Goal: Task Accomplishment & Management: Manage account settings

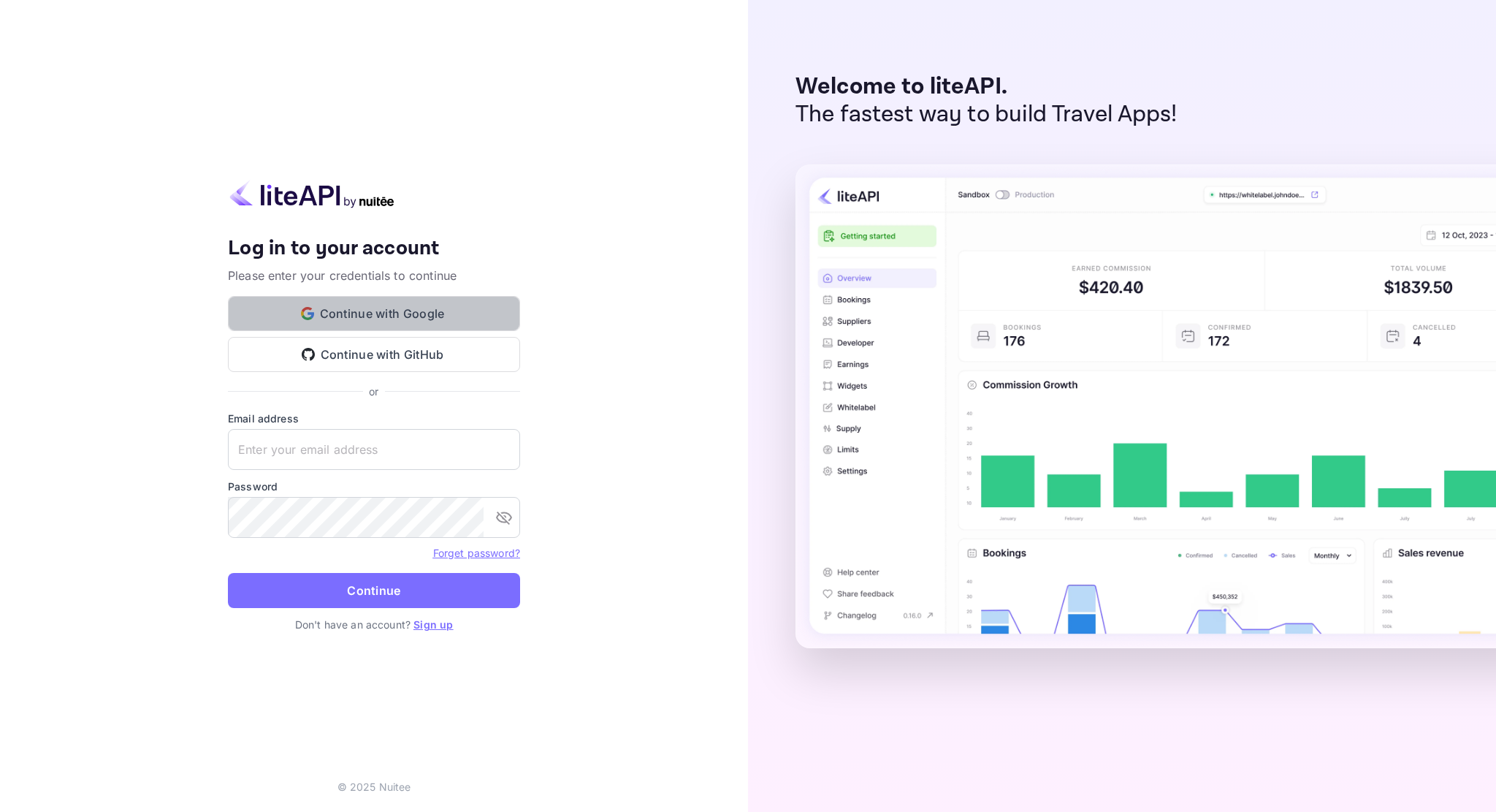
click at [398, 309] on button "Continue with Google" at bounding box center [374, 313] width 292 height 35
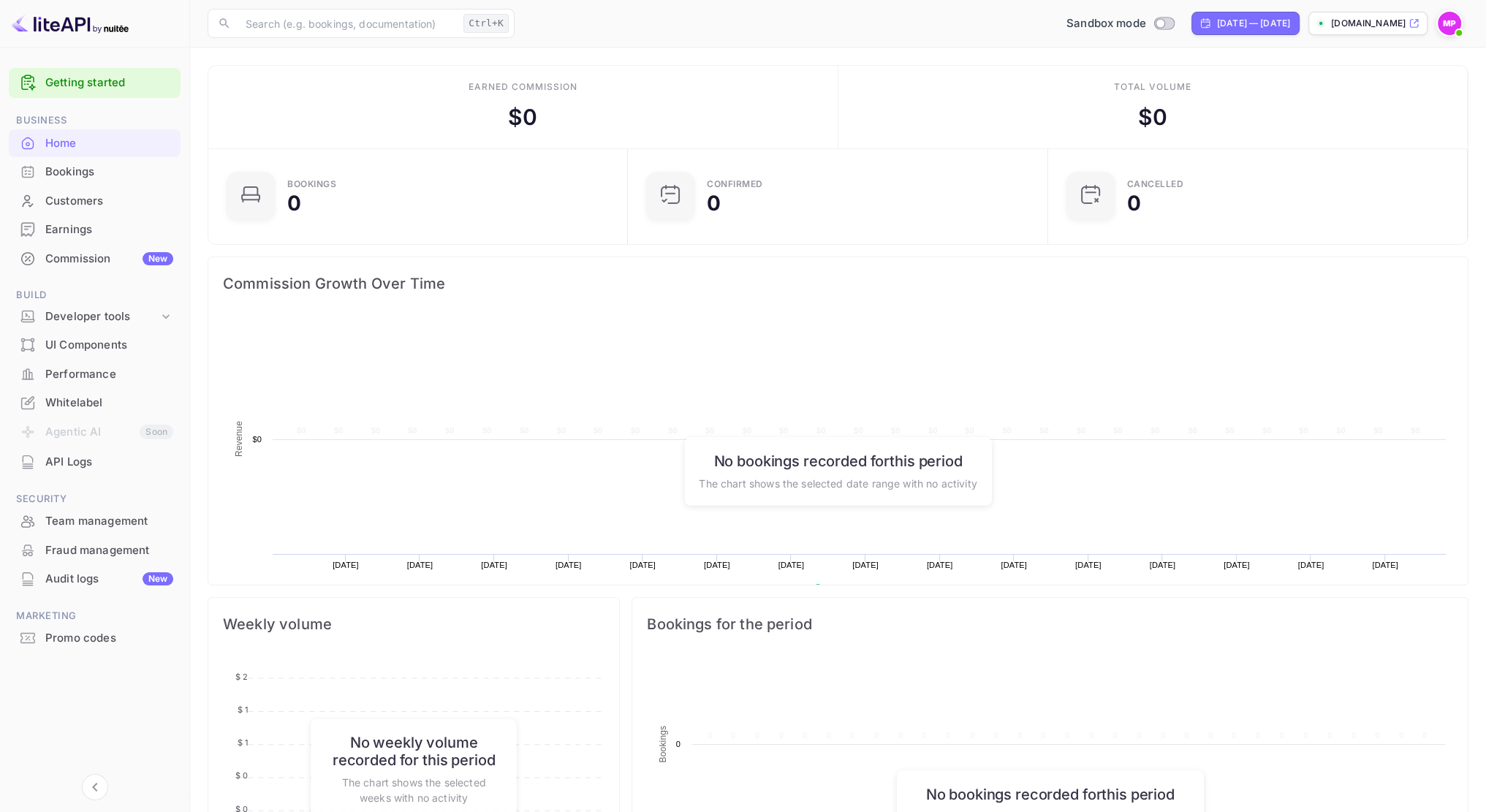
scroll to position [227, 400]
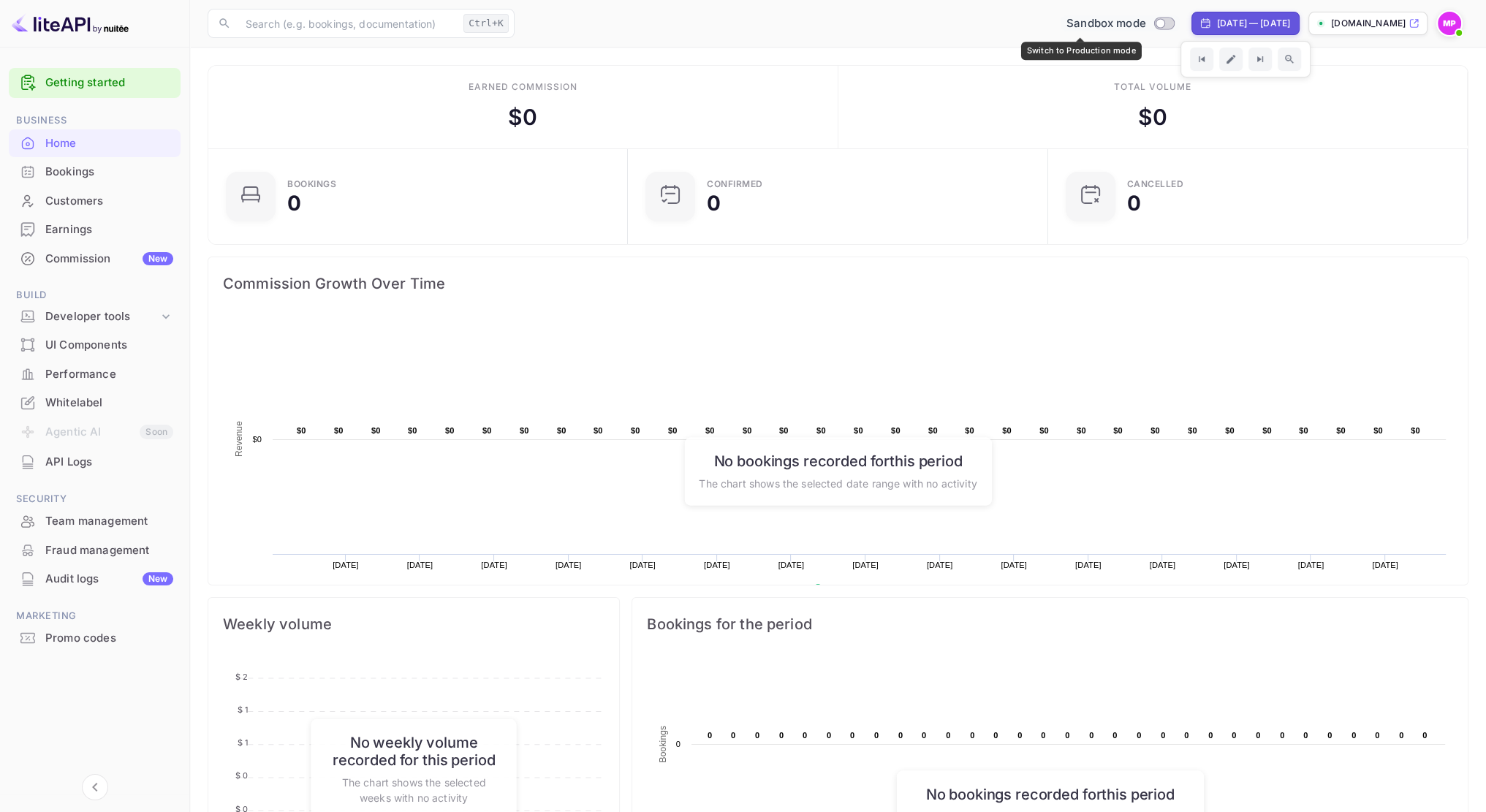
click at [1112, 26] on div "Sandbox mode" at bounding box center [1119, 24] width 119 height 17
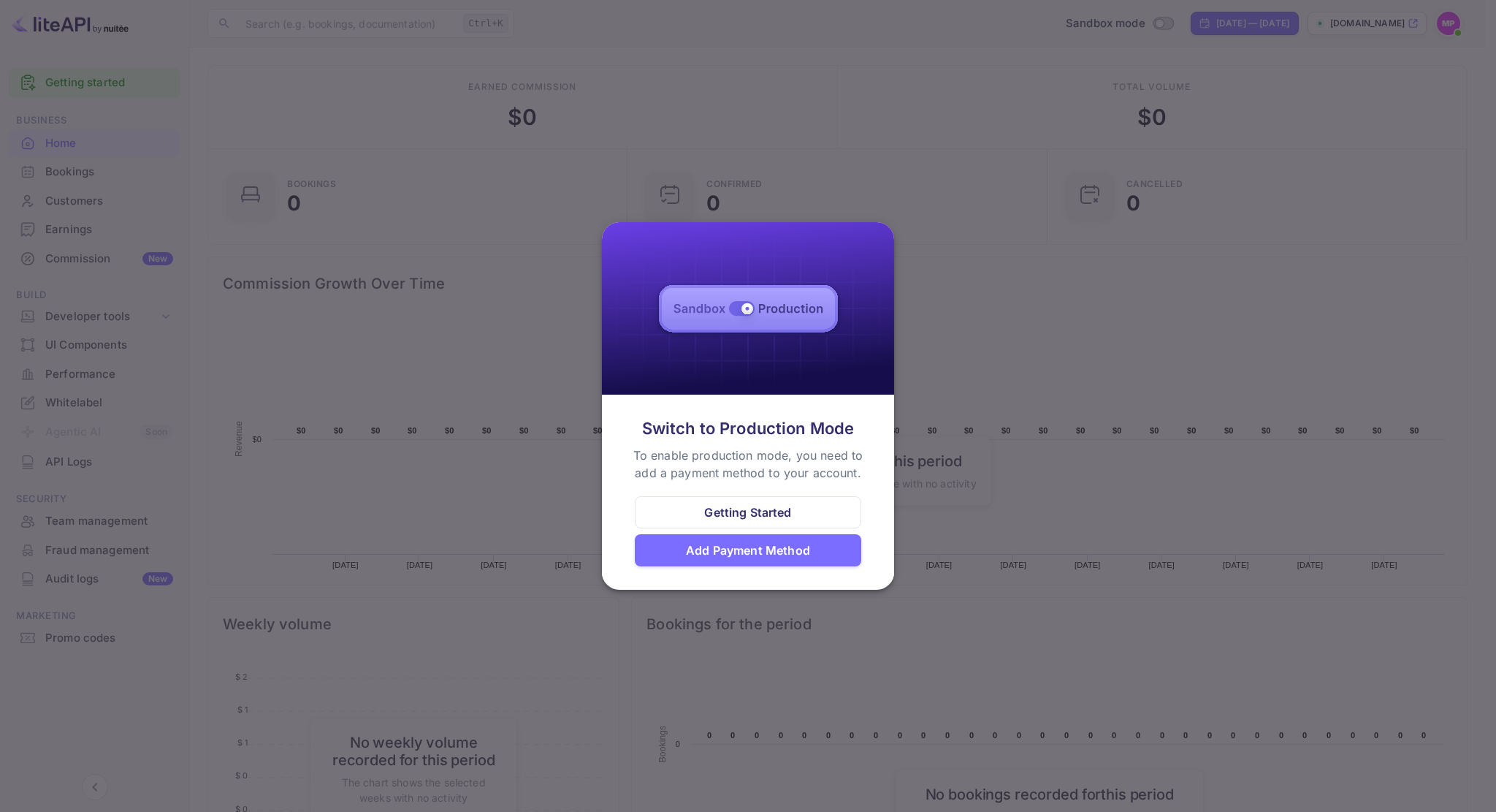
click at [748, 545] on div "Add Payment Method" at bounding box center [748, 550] width 124 height 18
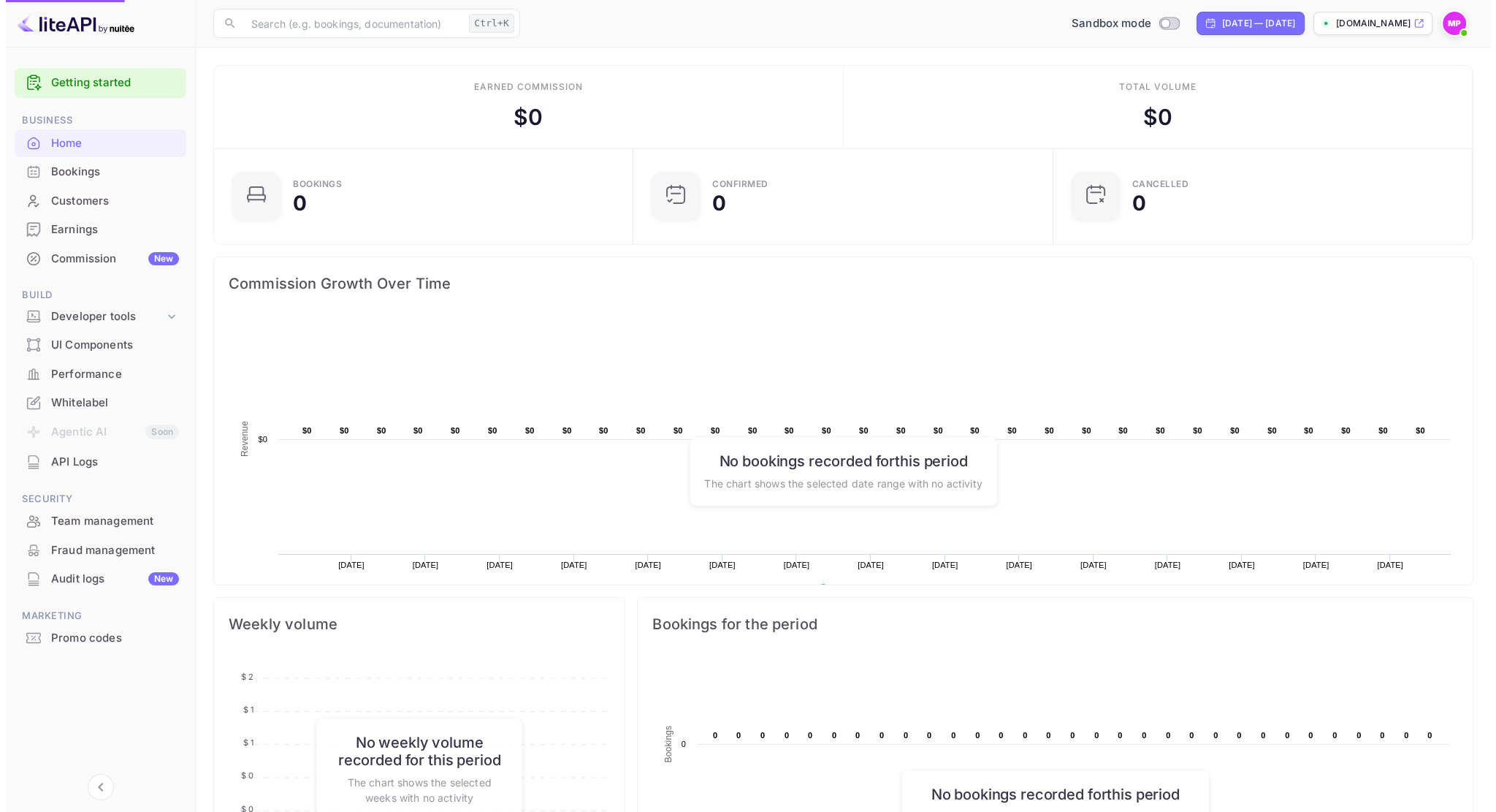
scroll to position [12, 12]
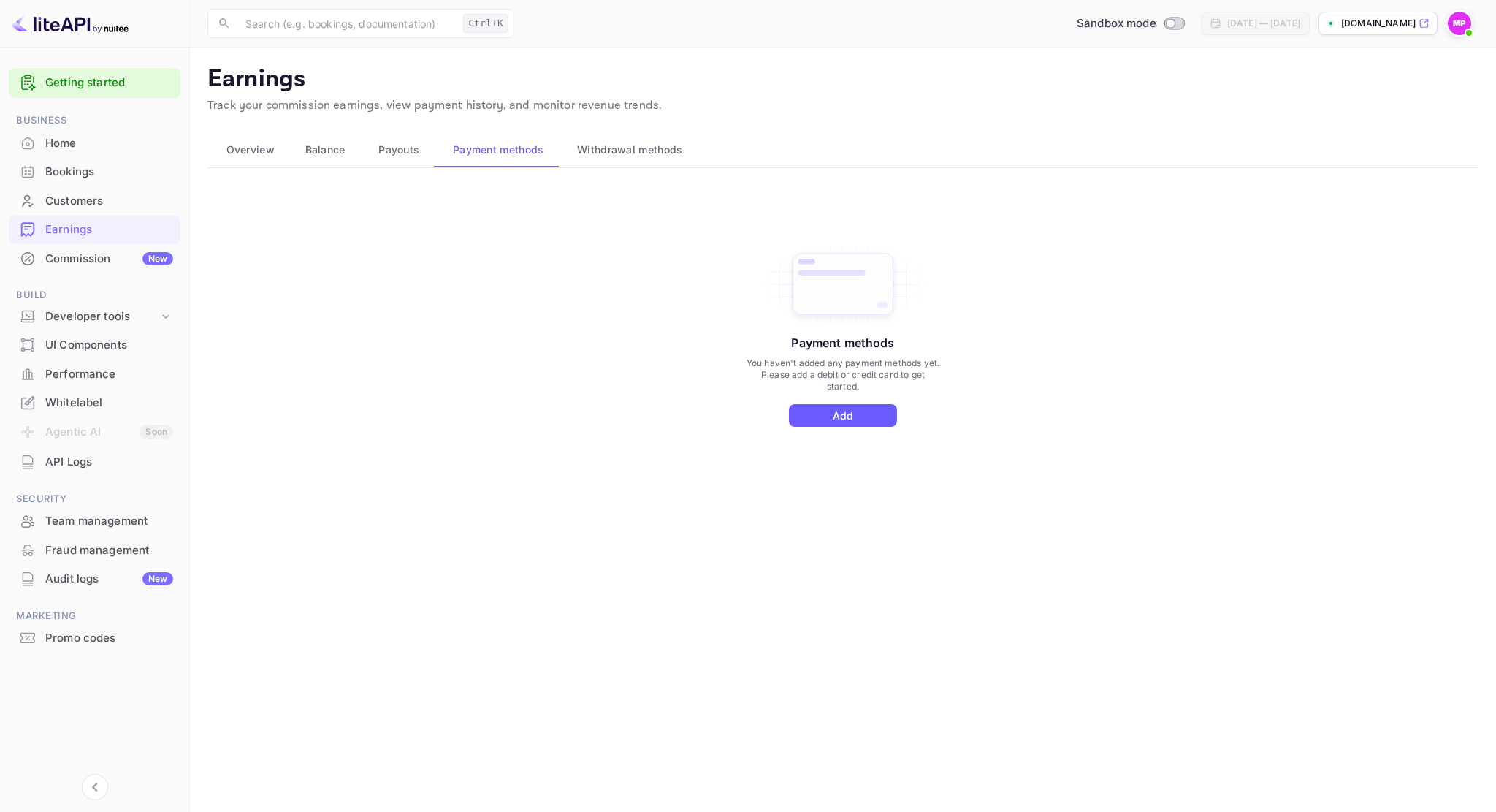
click at [829, 423] on button "Add" at bounding box center [843, 415] width 108 height 22
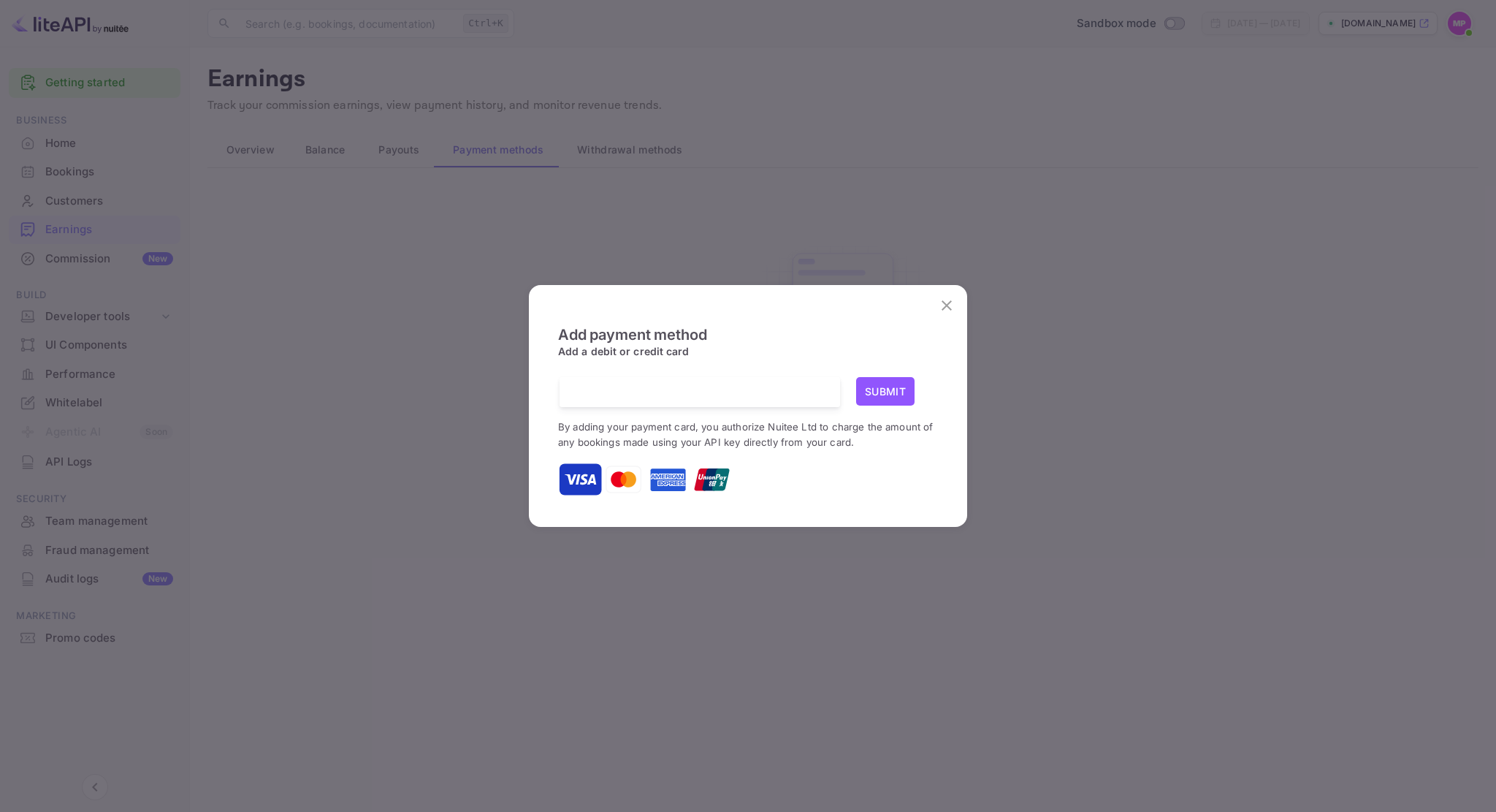
click at [887, 388] on button "Submit" at bounding box center [886, 391] width 58 height 28
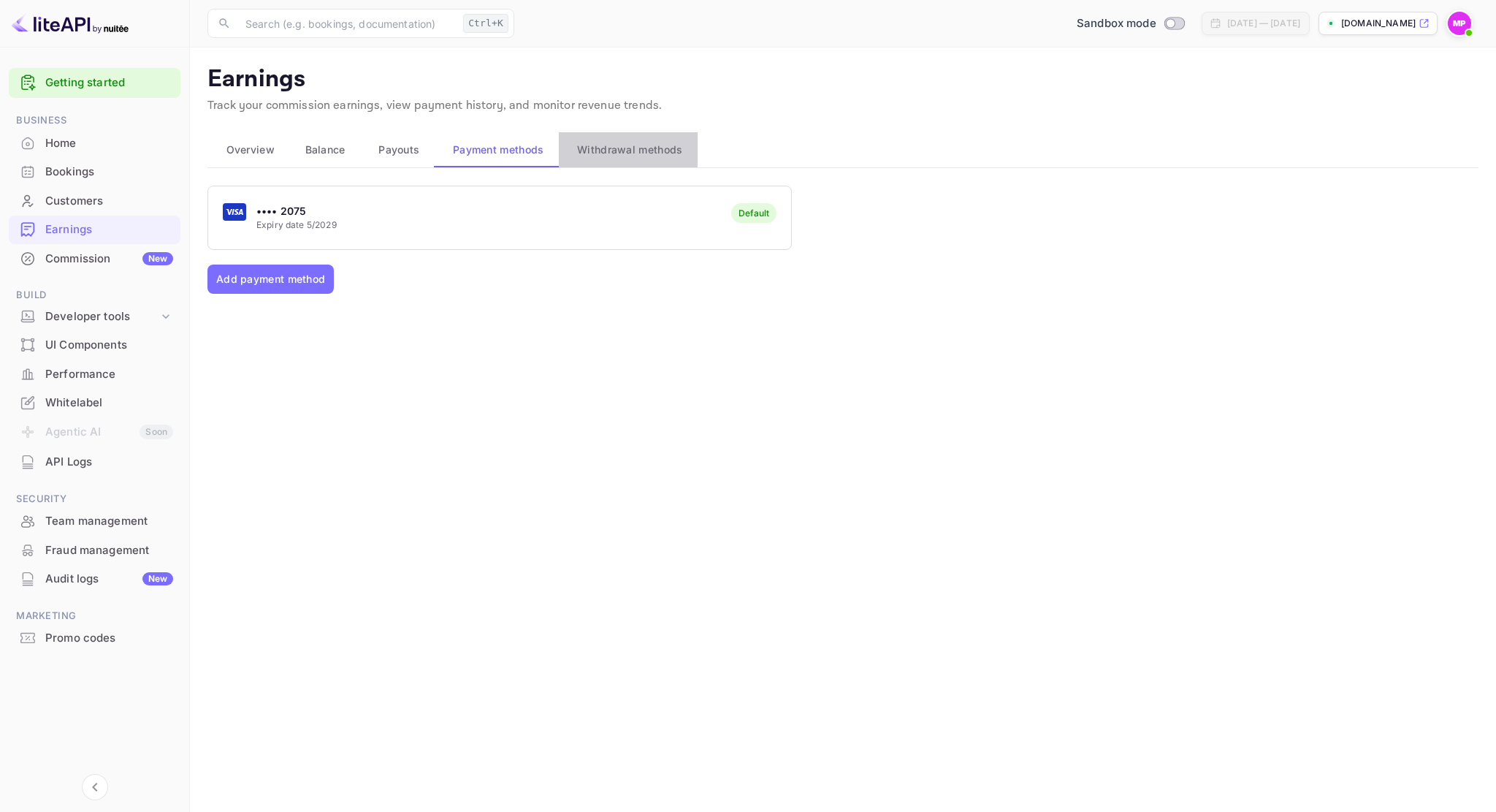
click at [643, 152] on span "Withdrawal methods" at bounding box center [629, 150] width 105 height 18
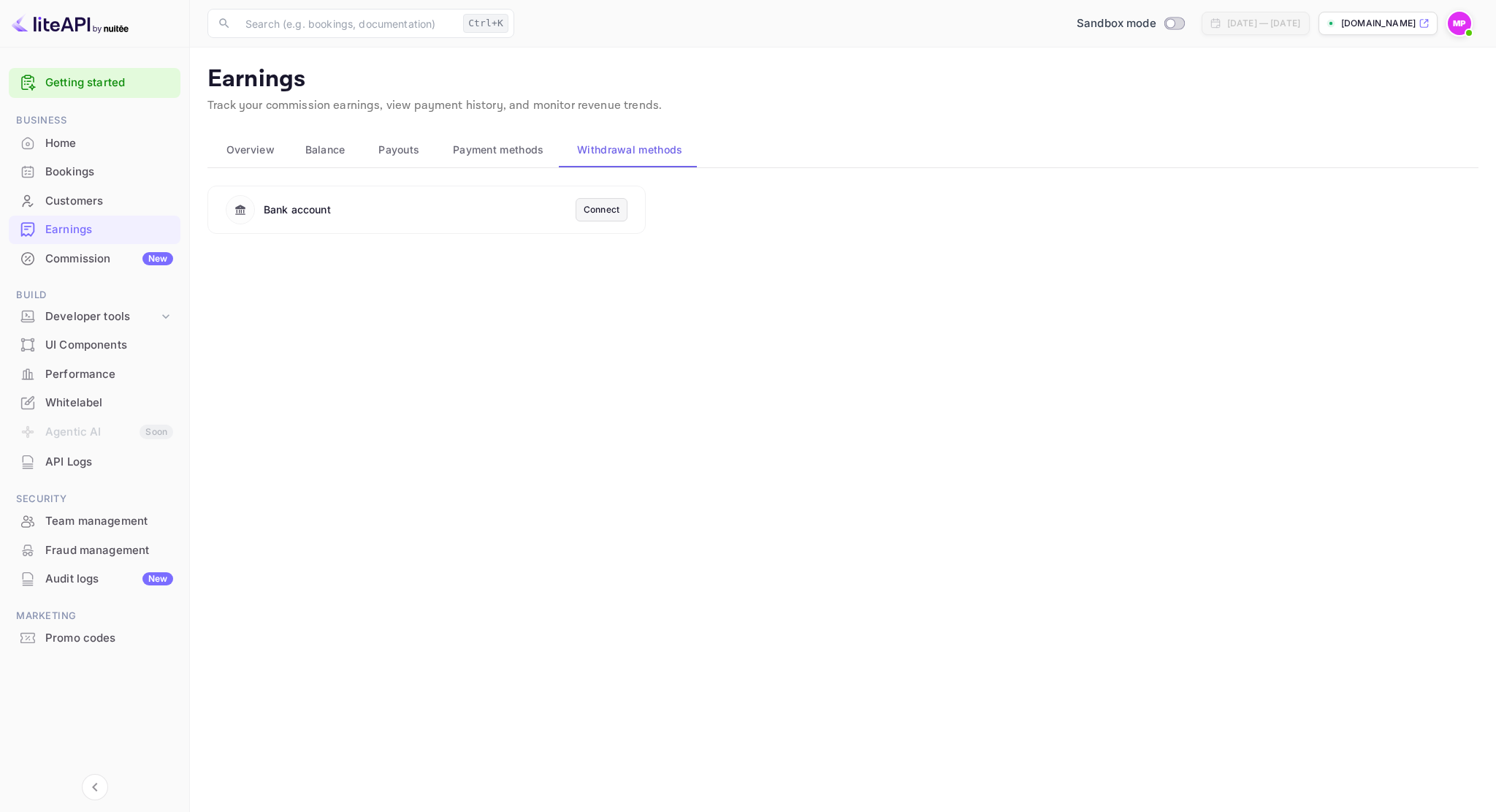
click at [500, 156] on span "Payment methods" at bounding box center [498, 150] width 91 height 18
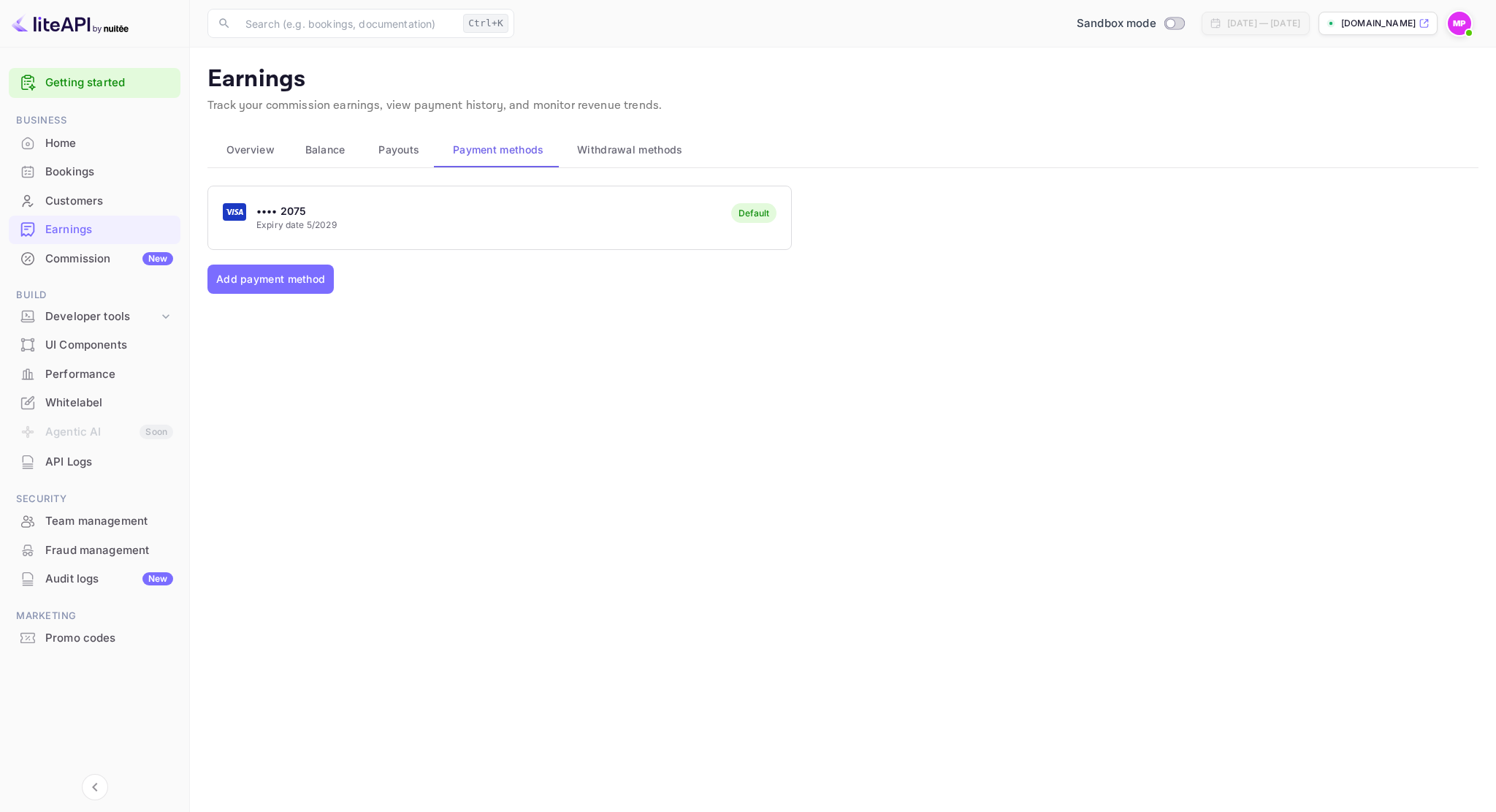
click at [632, 145] on span "Withdrawal methods" at bounding box center [629, 150] width 105 height 18
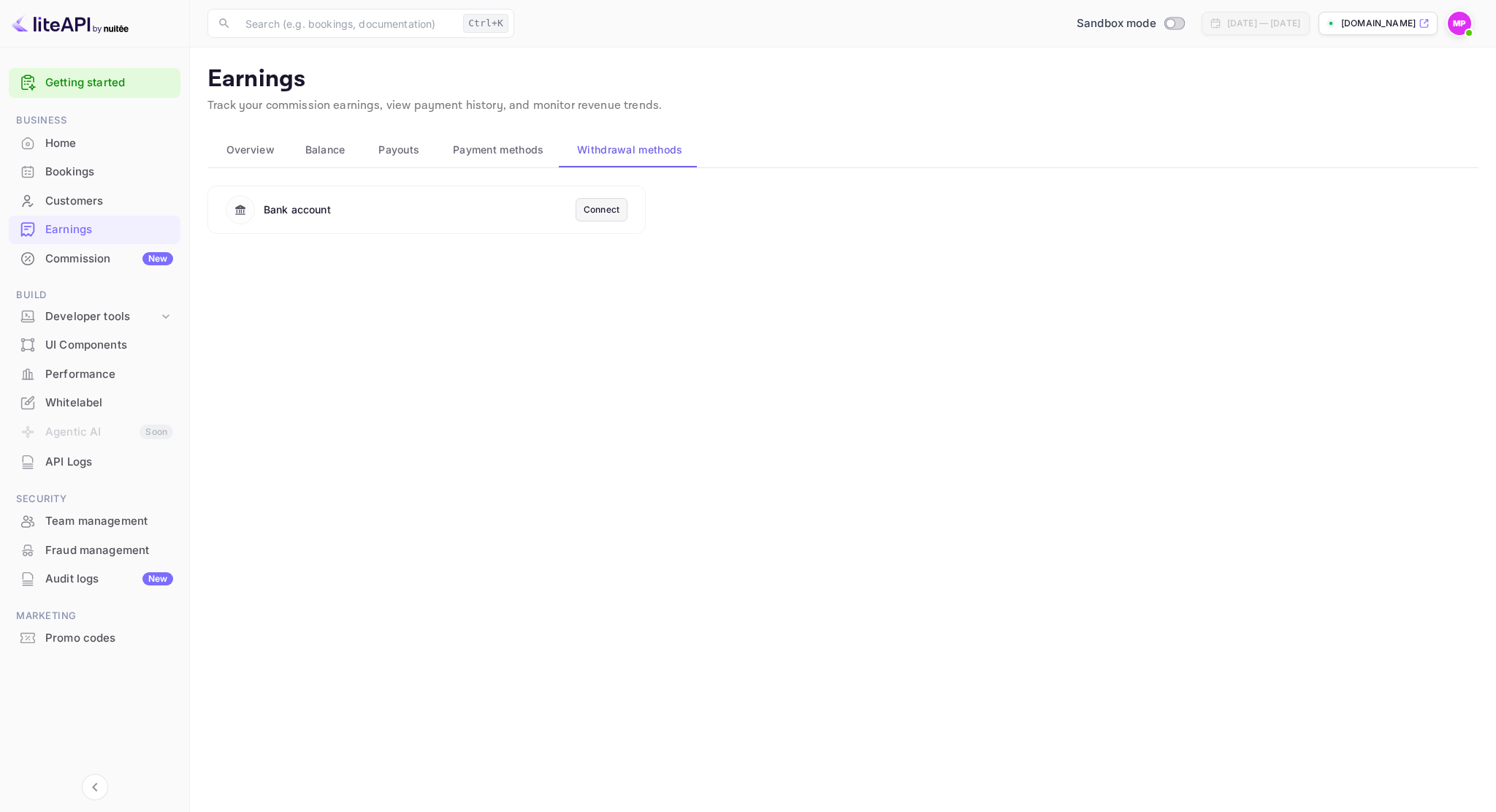
click at [599, 209] on div "Connect" at bounding box center [602, 209] width 36 height 13
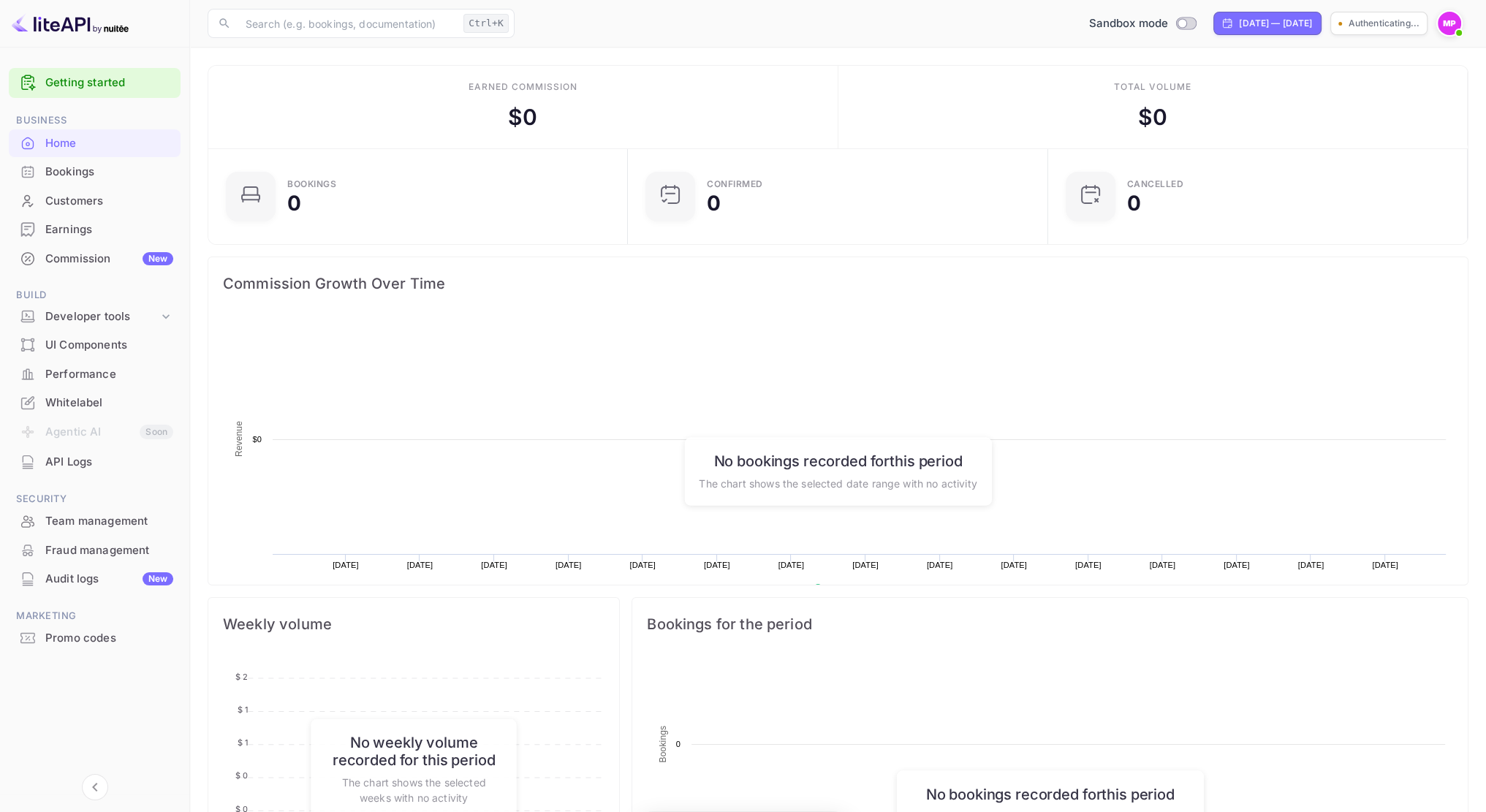
scroll to position [227, 400]
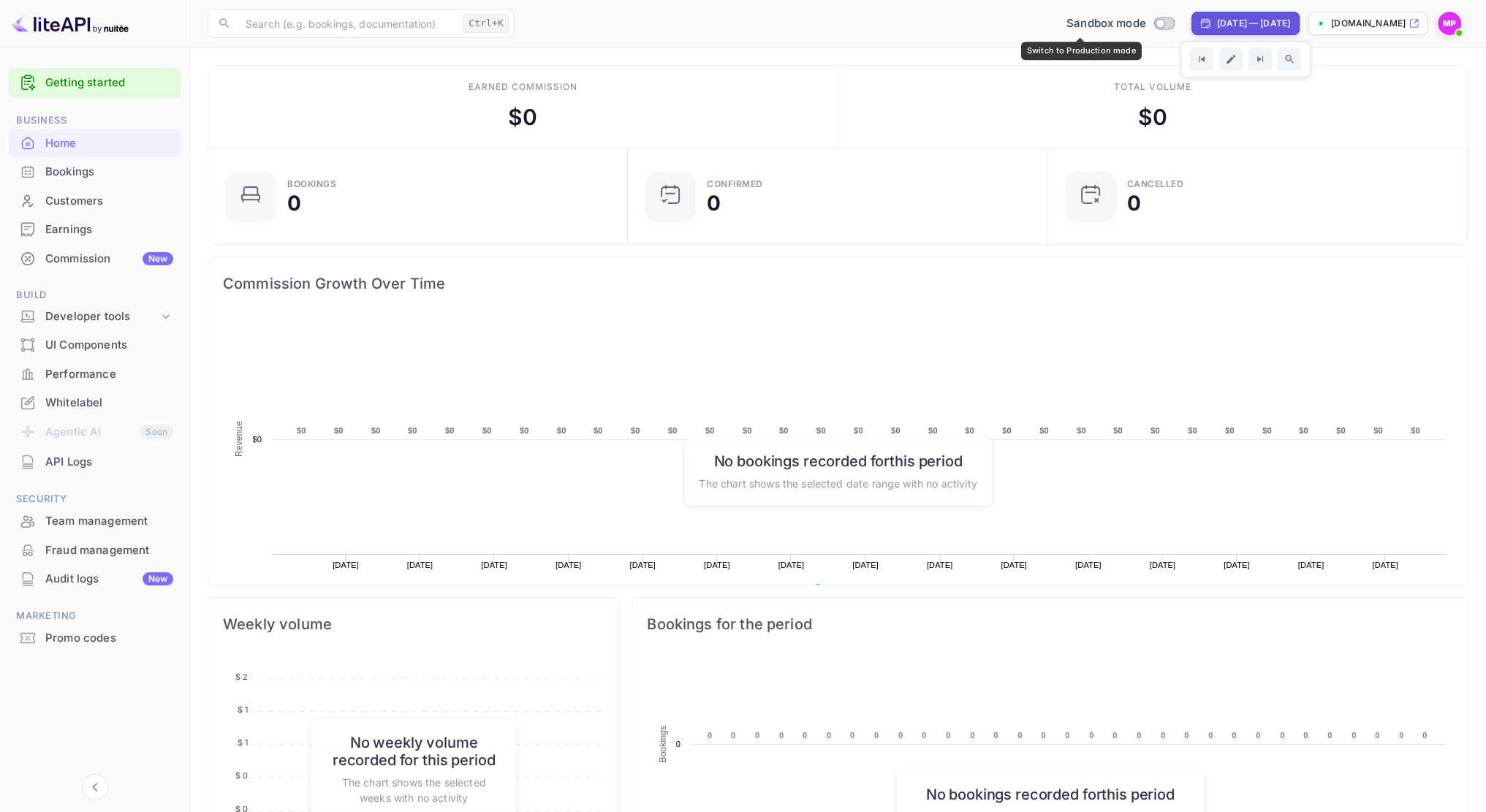
click at [1145, 22] on input "Switch to Production mode" at bounding box center [1159, 22] width 29 height 9
checkbox input "true"
click at [1355, 22] on p "[DOMAIN_NAME]" at bounding box center [1367, 23] width 74 height 13
click at [862, 37] on div "​ Ctrl+K ​ Production [DATE] — [DATE] [DOMAIN_NAME]" at bounding box center [837, 23] width 1295 height 47
click at [1446, 19] on img at bounding box center [1448, 23] width 23 height 23
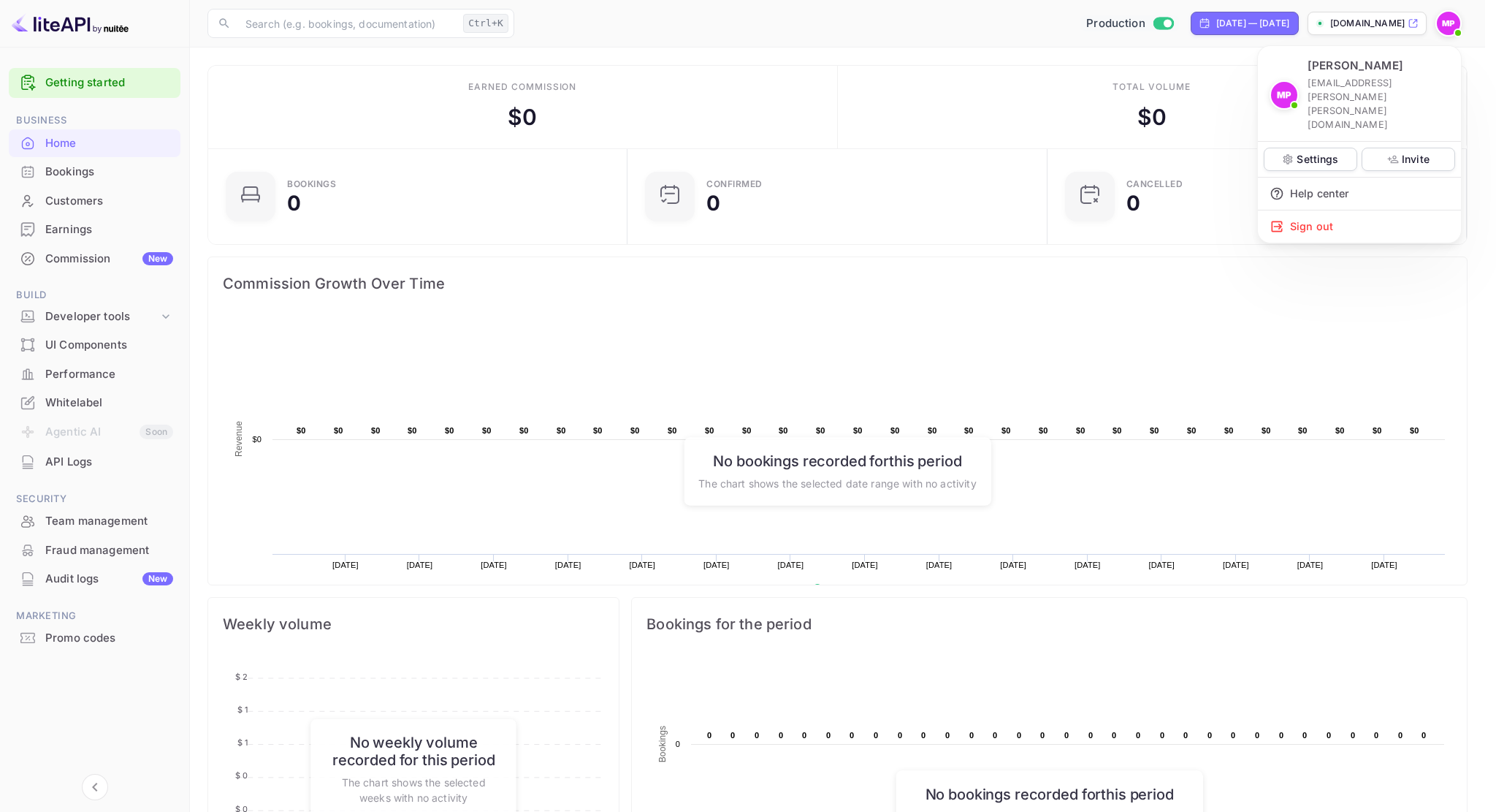
click at [103, 168] on div at bounding box center [748, 406] width 1496 height 812
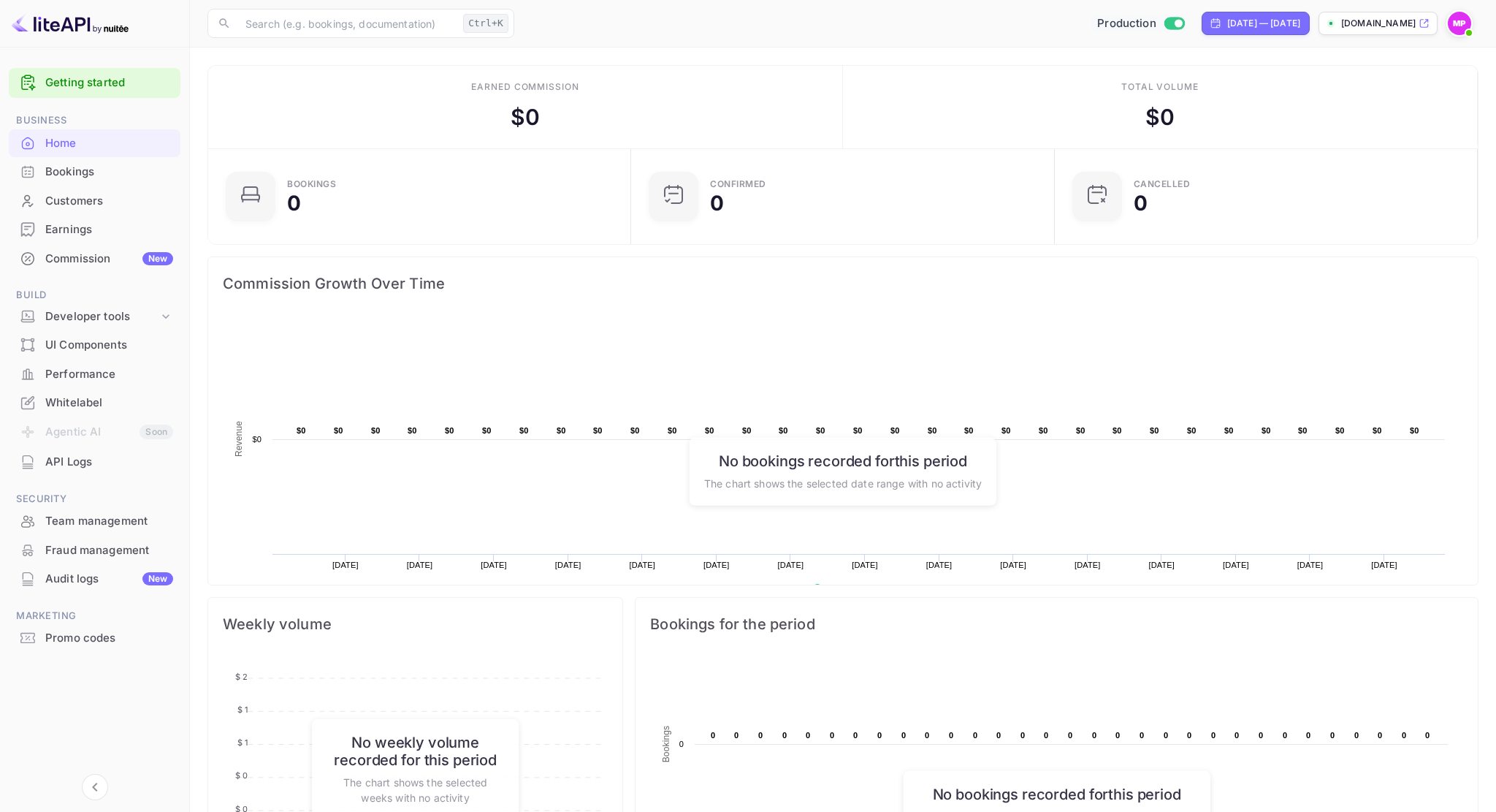
scroll to position [12, 12]
click at [70, 179] on div "Bookings" at bounding box center [109, 172] width 128 height 17
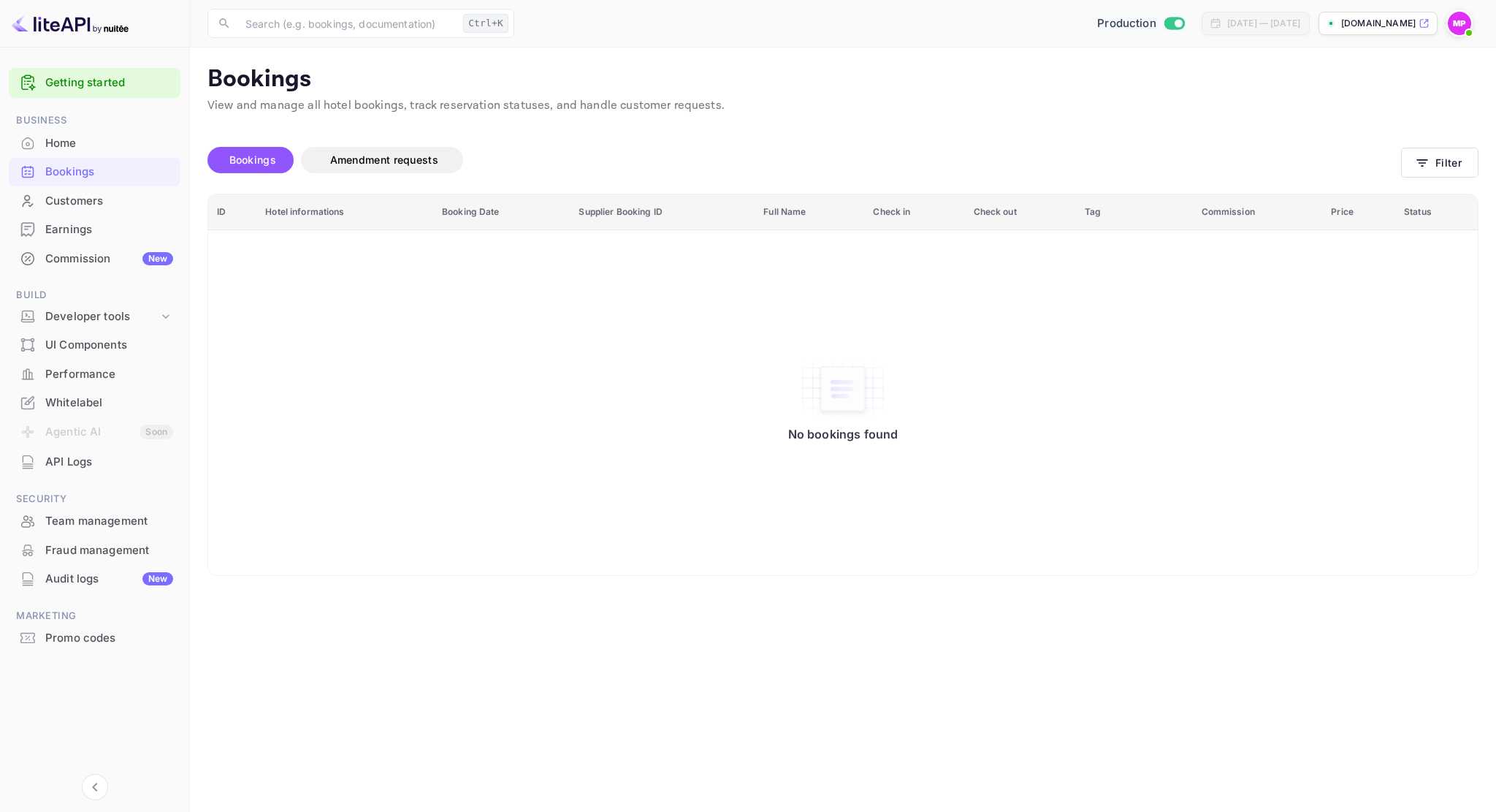
click at [98, 238] on div "Earnings" at bounding box center [94, 229] width 172 height 28
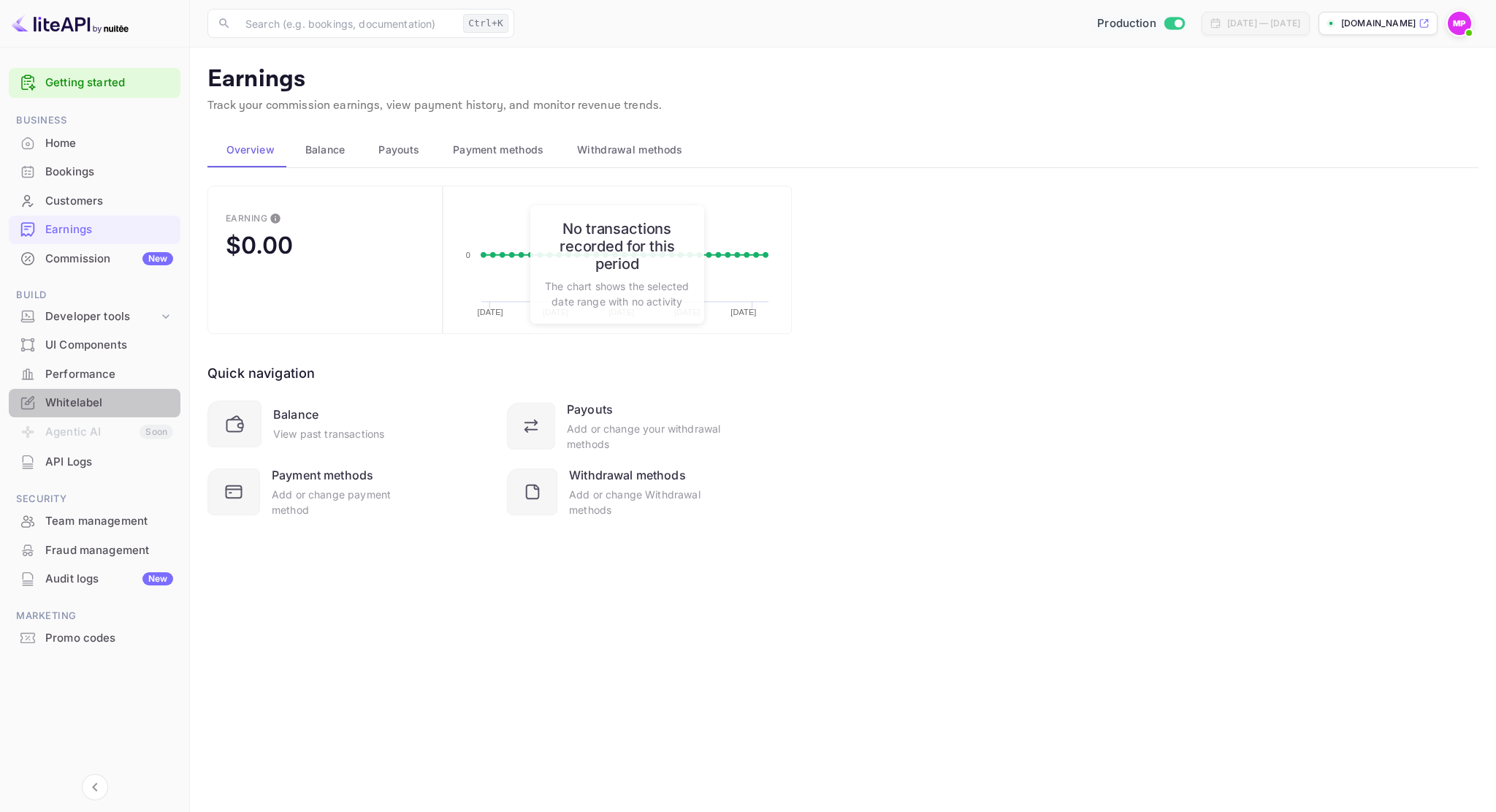
click at [82, 400] on div "Whitelabel" at bounding box center [109, 403] width 128 height 17
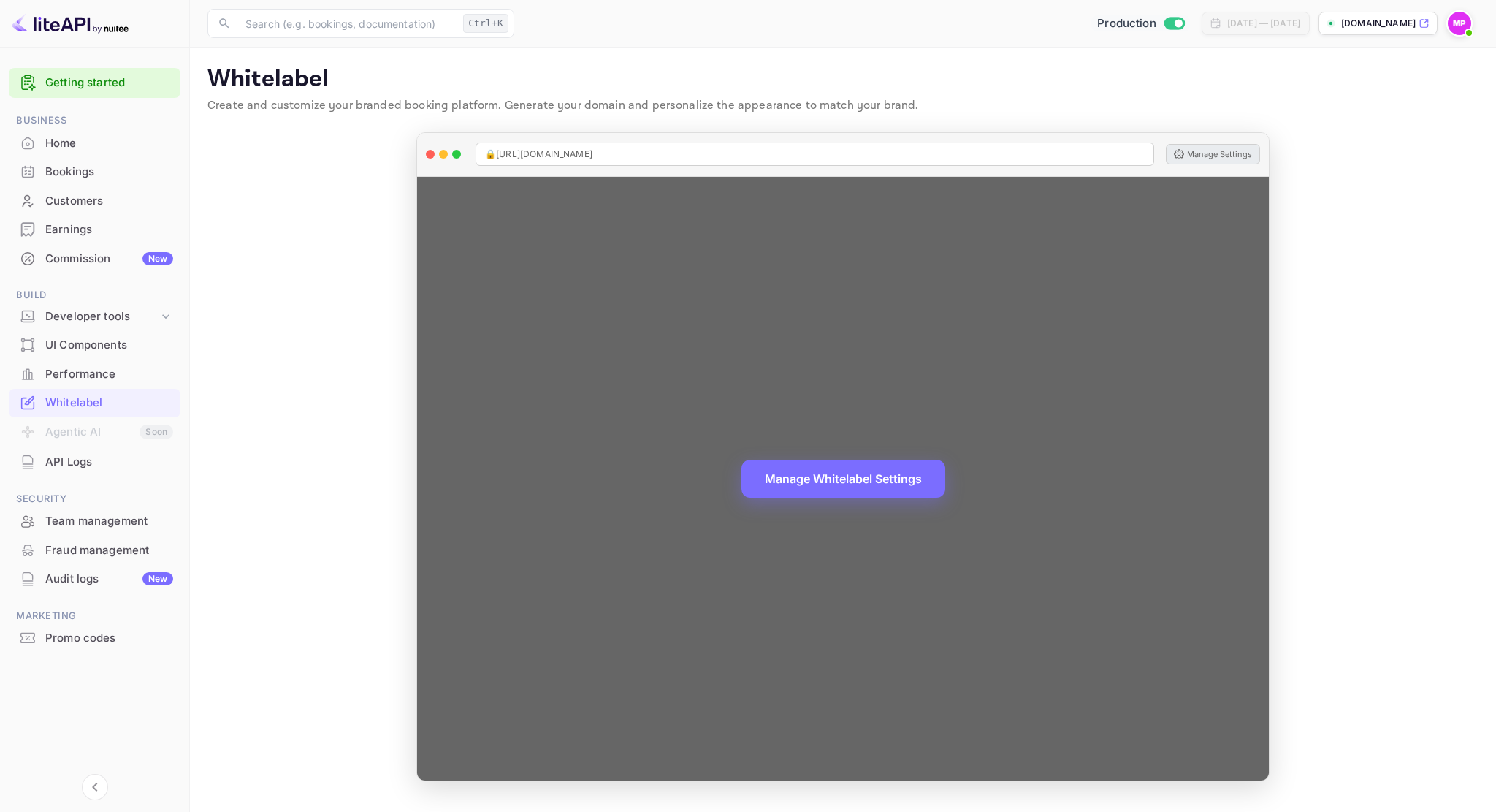
click at [1219, 148] on button "Manage Settings" at bounding box center [1213, 154] width 94 height 21
click at [881, 473] on button "Manage Whitelabel Settings" at bounding box center [843, 477] width 203 height 38
